Goal: Information Seeking & Learning: Learn about a topic

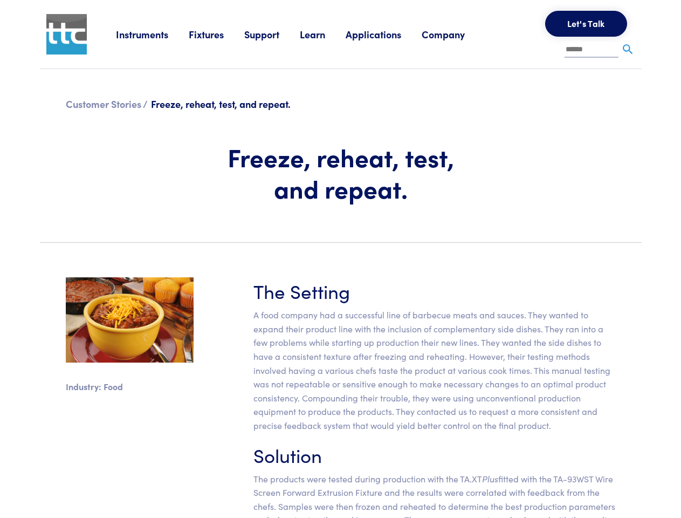
click at [340, 259] on section "Industry: Food The Setting A food company had a successful line of barbecue mea…" at bounding box center [340, 420] width 615 height 338
click at [153, 34] on link "Instruments" at bounding box center [152, 34] width 73 height 13
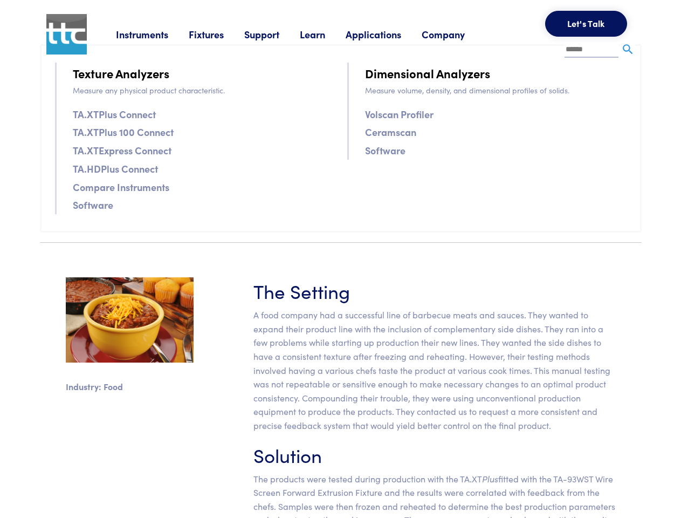
click at [218, 34] on link "Fixtures" at bounding box center [217, 34] width 56 height 13
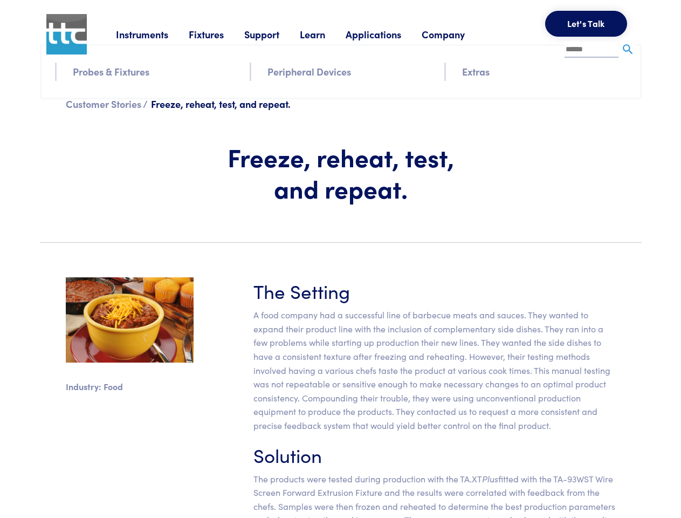
click at [274, 34] on link "Support" at bounding box center [272, 34] width 56 height 13
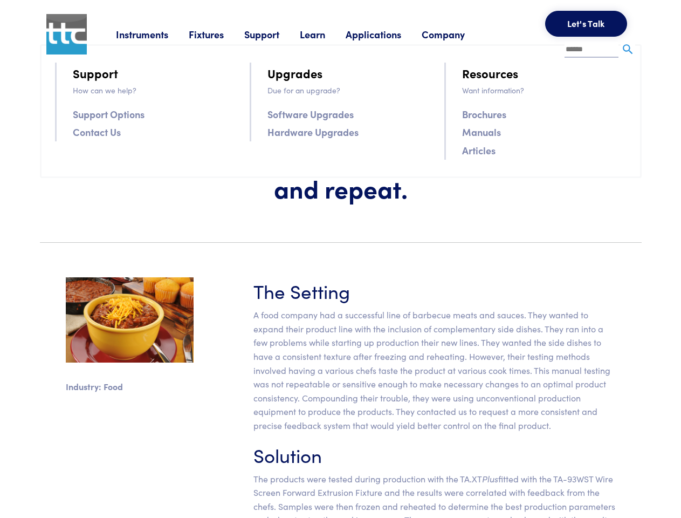
click at [326, 34] on link "Learn" at bounding box center [323, 34] width 46 height 13
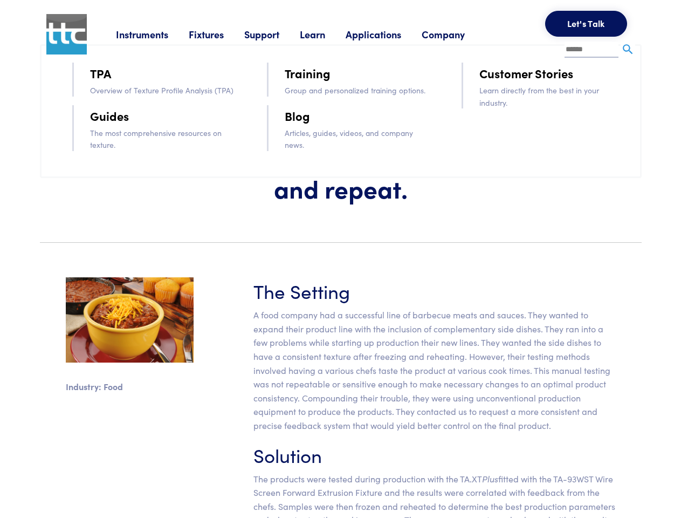
click at [388, 34] on link "Applications" at bounding box center [384, 34] width 76 height 13
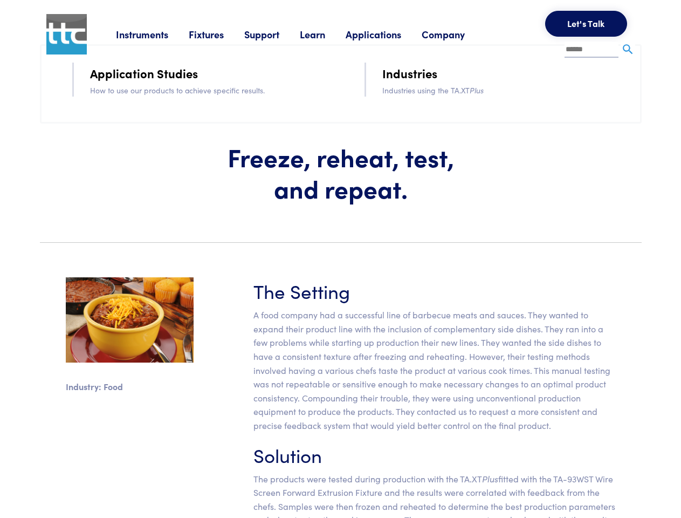
click at [457, 34] on link "Company" at bounding box center [454, 34] width 64 height 13
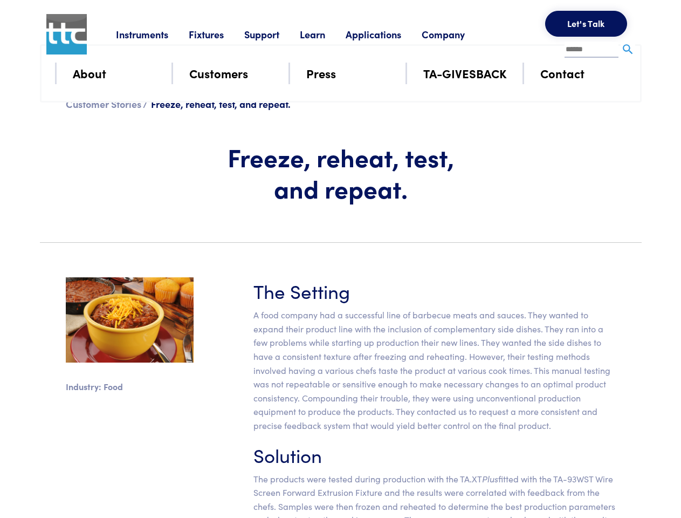
click at [586, 24] on button "Let's Talk" at bounding box center [586, 24] width 82 height 26
